Goal: Check status: Check status

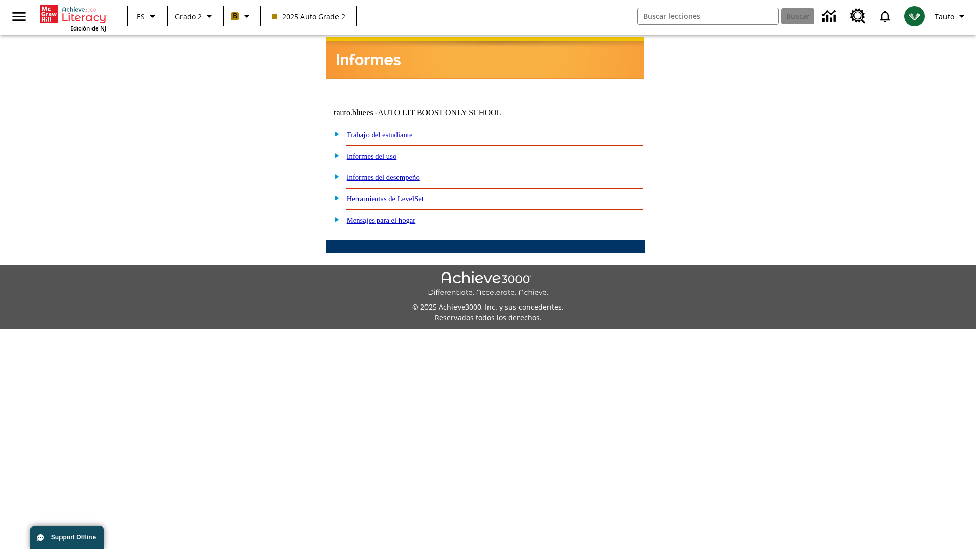
click at [396, 173] on link "Informes del desempeño" at bounding box center [383, 177] width 73 height 8
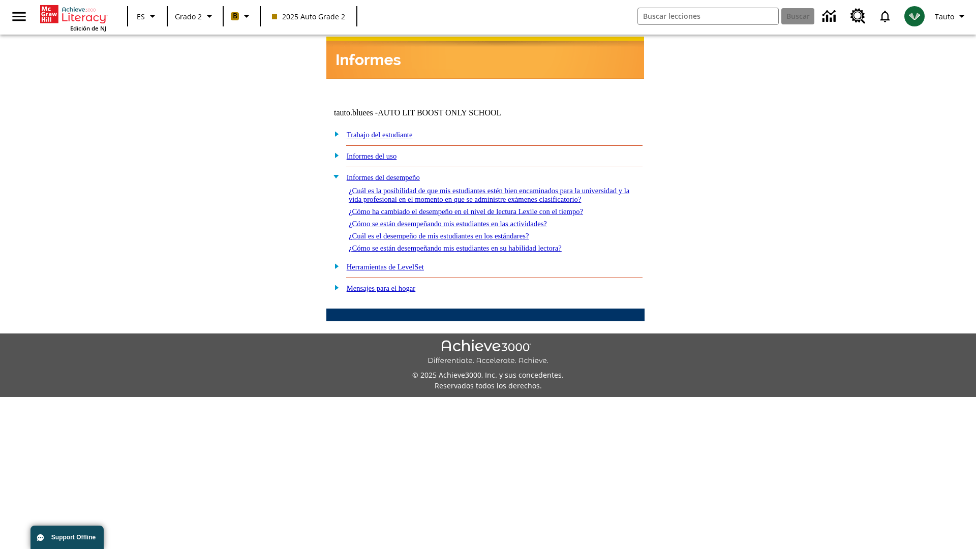
click at [465, 220] on link "¿Cómo se están desempeñando mis estudiantes en las actividades?" at bounding box center [448, 224] width 198 height 8
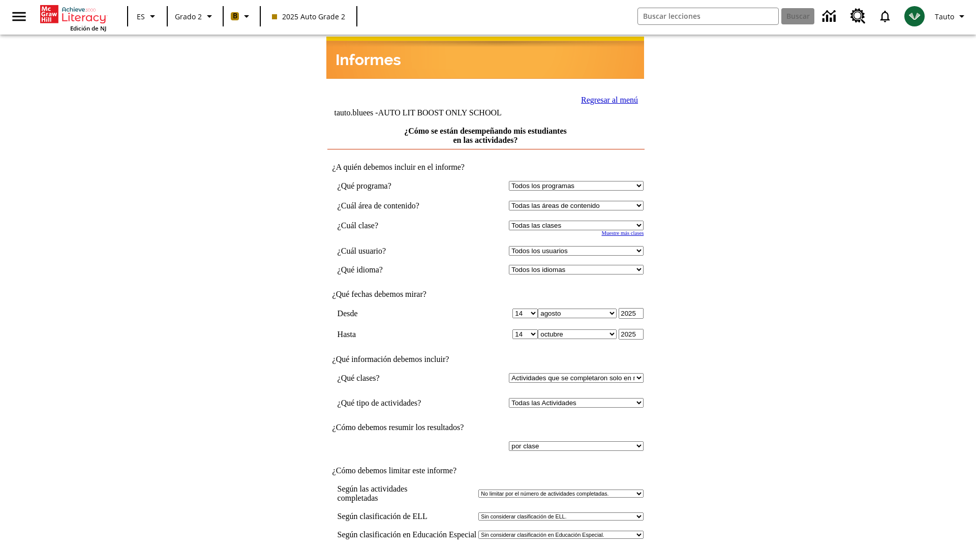
select select "21437111"
select select "4"
